Goal: Task Accomplishment & Management: Manage account settings

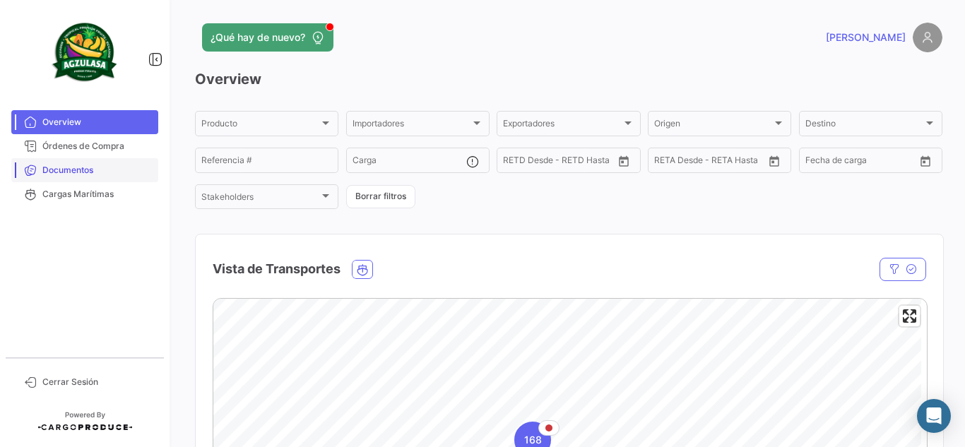
click at [108, 166] on span "Documentos" at bounding box center [97, 170] width 110 height 13
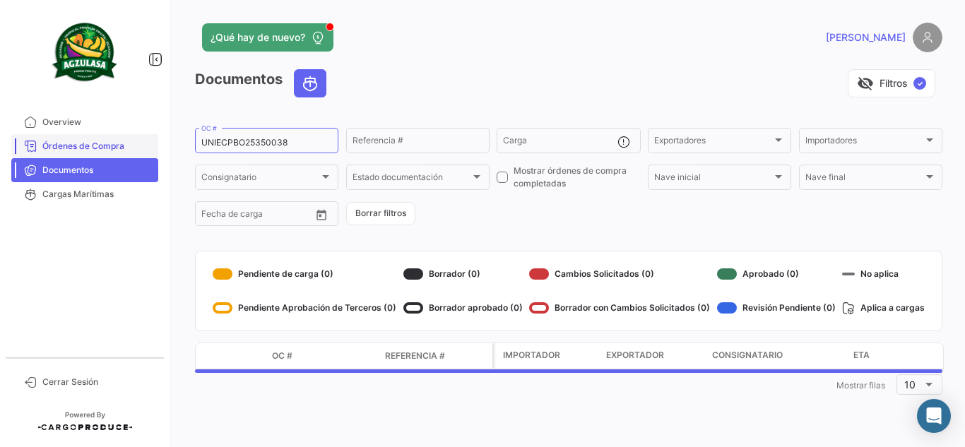
drag, startPoint x: 309, startPoint y: 146, endPoint x: 61, endPoint y: 144, distance: 247.9
click at [61, 144] on mat-sidenav-container "Overview Órdenes de Compra Documentos Cargas Marítimas Cerrar Sesión ¿Qué hay d…" at bounding box center [482, 223] width 965 height 447
click at [405, 71] on div "visibility_off Filtros ✓" at bounding box center [640, 83] width 605 height 28
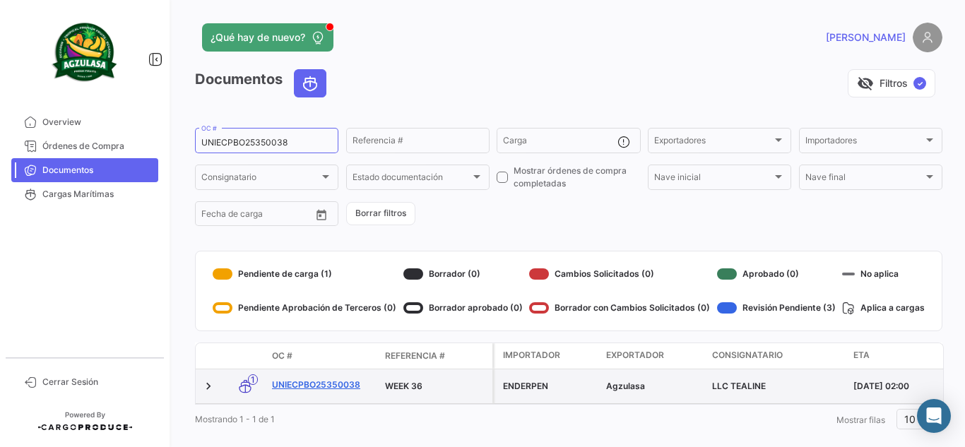
click at [324, 382] on link "UNIECPBO25350038" at bounding box center [323, 385] width 102 height 13
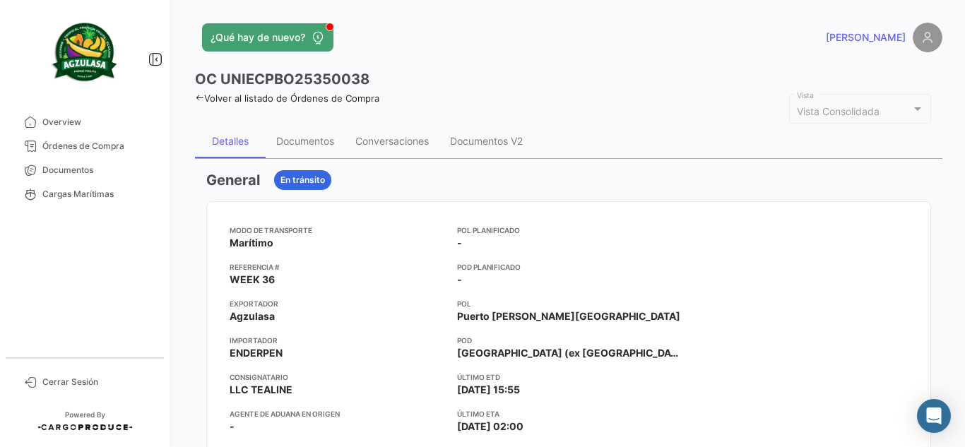
click at [314, 143] on div "Documentos" at bounding box center [305, 141] width 58 height 12
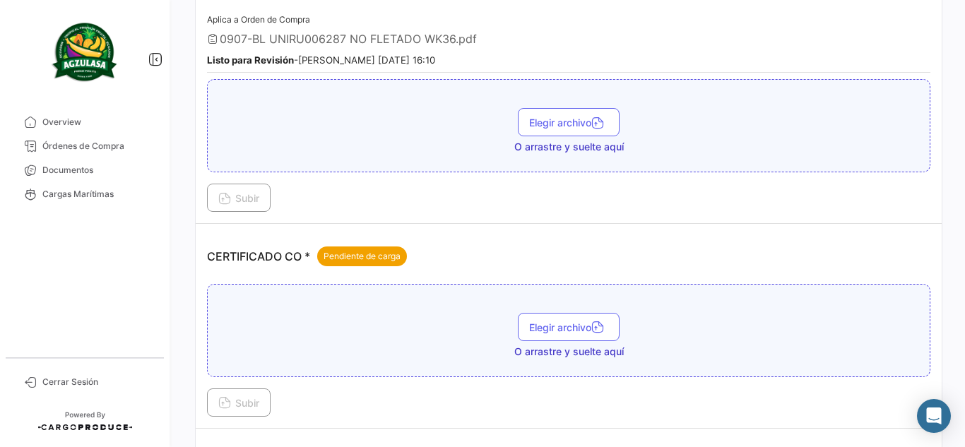
scroll to position [282, 0]
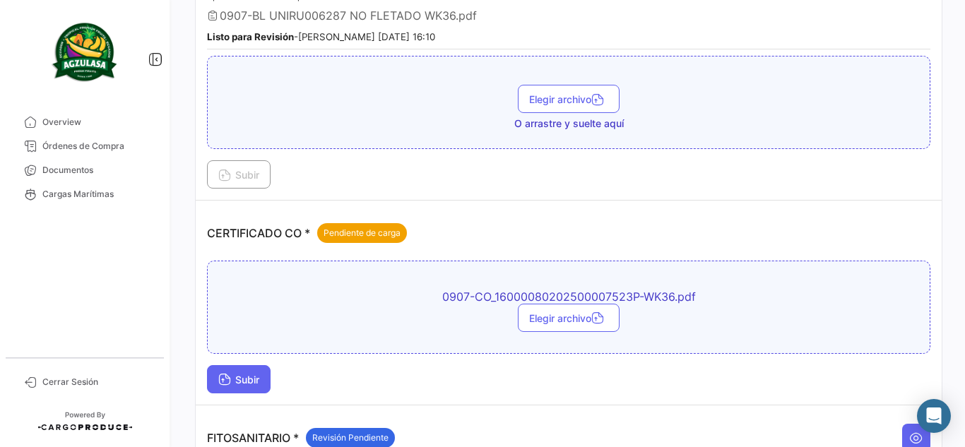
click at [227, 377] on icon at bounding box center [224, 380] width 13 height 13
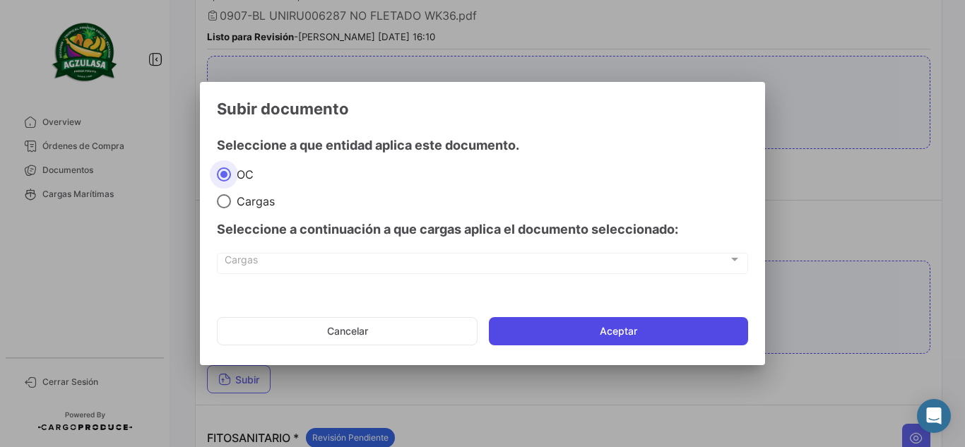
click at [589, 338] on button "Aceptar" at bounding box center [618, 331] width 259 height 28
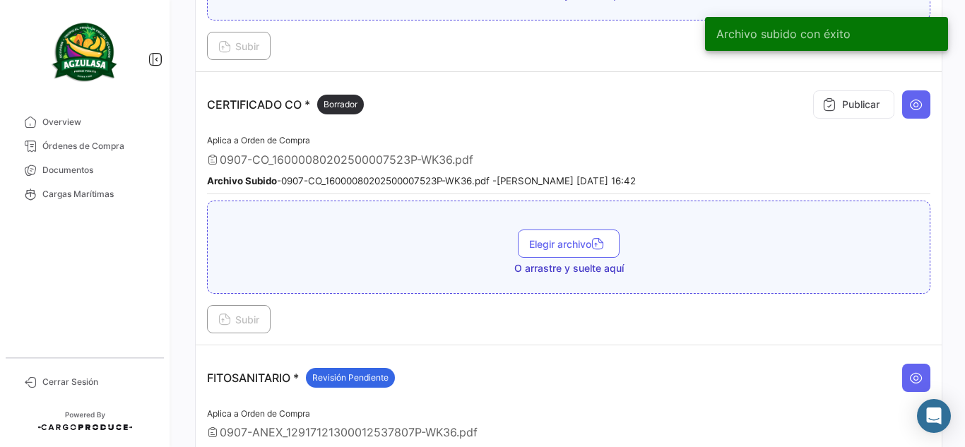
scroll to position [393, 0]
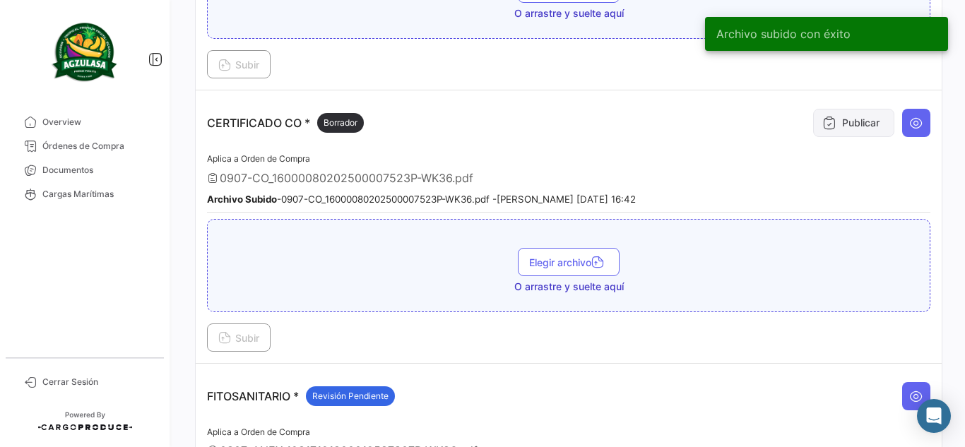
click at [823, 131] on button "Publicar" at bounding box center [853, 123] width 81 height 28
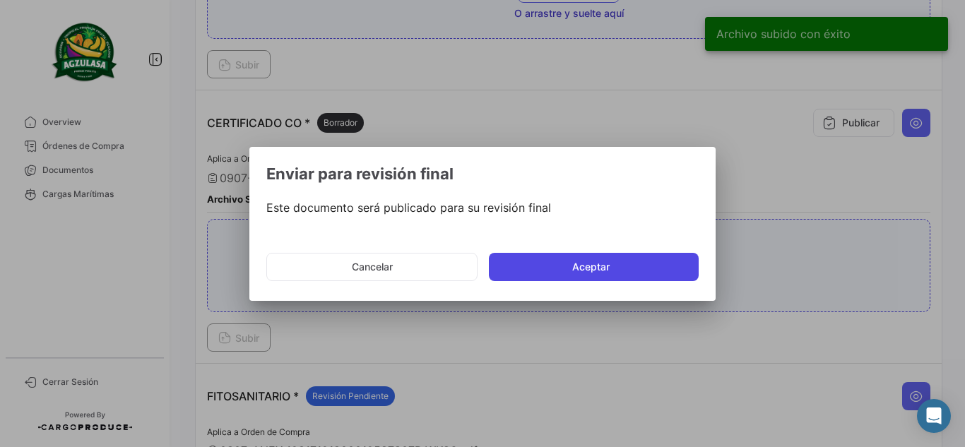
click at [626, 258] on button "Aceptar" at bounding box center [594, 267] width 210 height 28
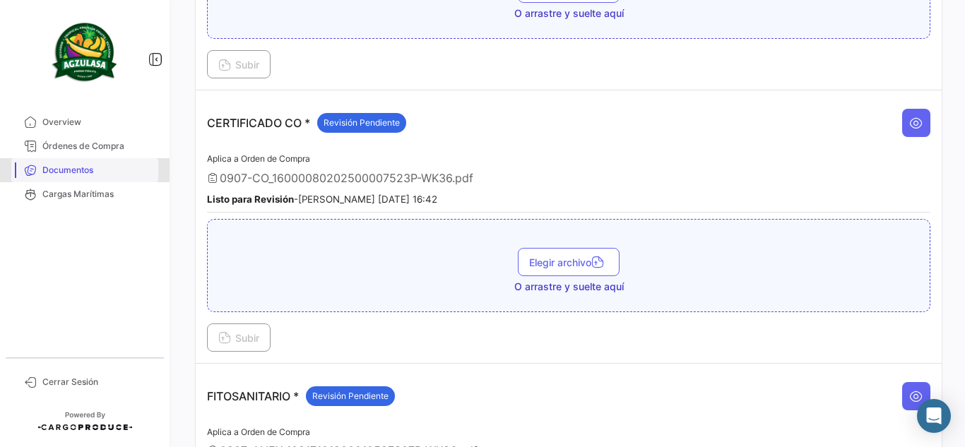
click at [51, 169] on span "Documentos" at bounding box center [97, 170] width 110 height 13
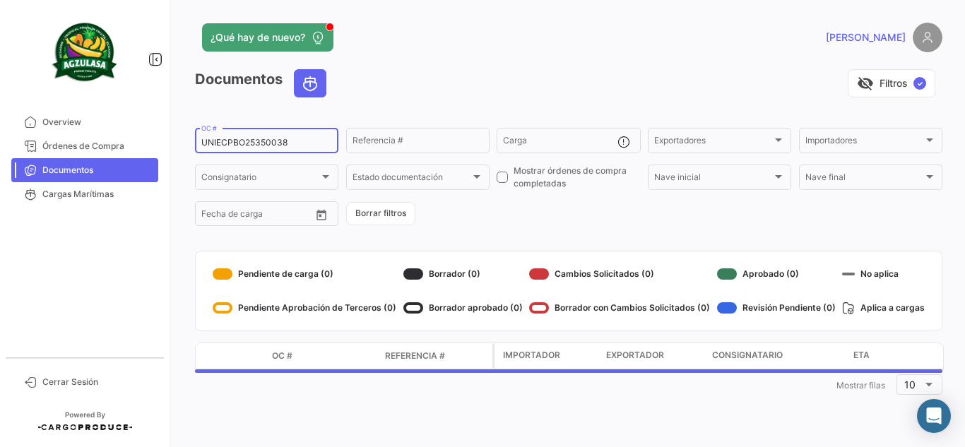
drag, startPoint x: 276, startPoint y: 145, endPoint x: 0, endPoint y: 119, distance: 277.4
click at [0, 119] on mat-sidenav-container "Overview Órdenes de Compra Documentos Cargas Marítimas Cerrar Sesión ¿Qué hay d…" at bounding box center [482, 223] width 965 height 447
